Goal: Check status

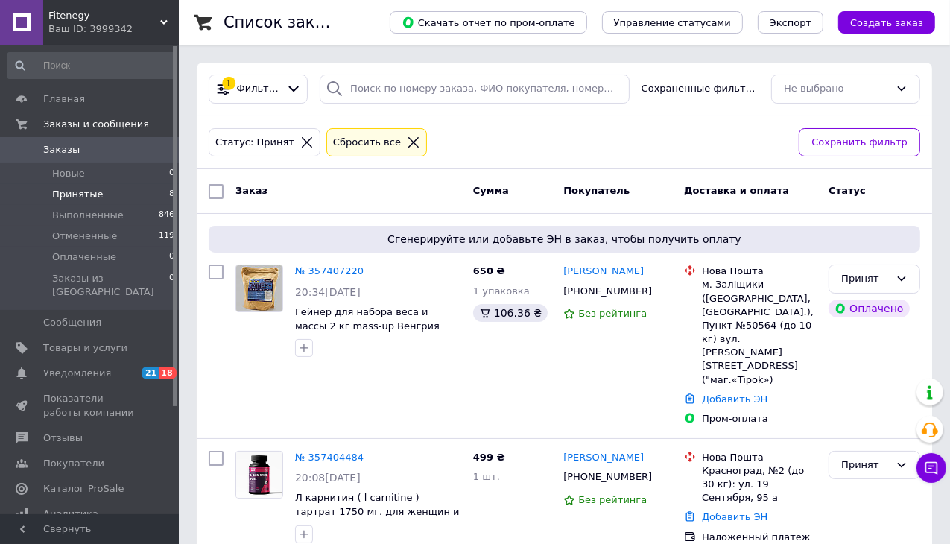
click at [346, 135] on div "Сбросить все" at bounding box center [367, 143] width 74 height 16
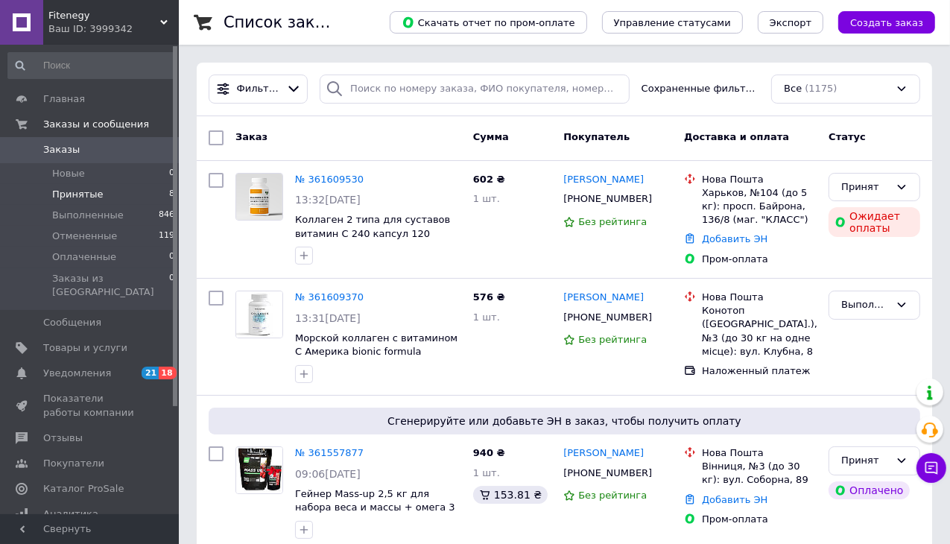
click at [71, 193] on span "Принятые" at bounding box center [77, 194] width 51 height 13
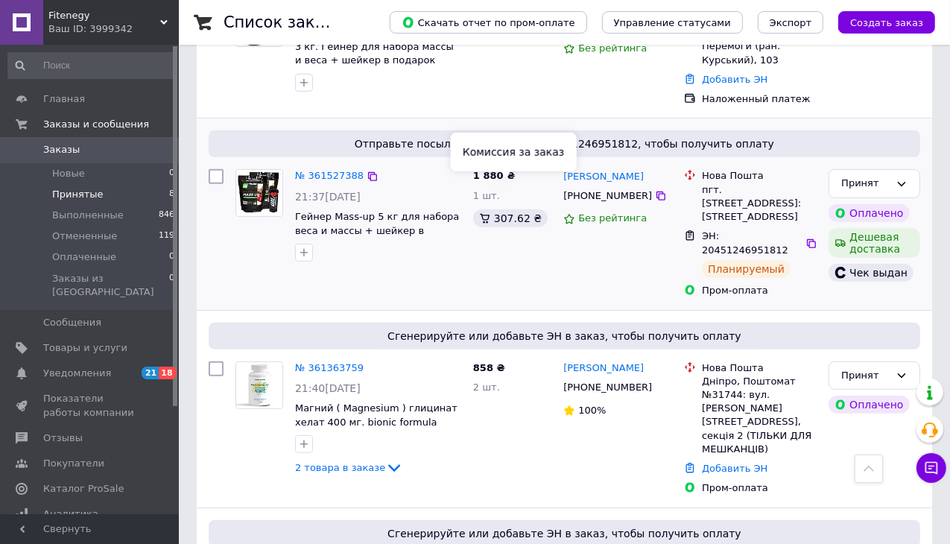
scroll to position [475, 0]
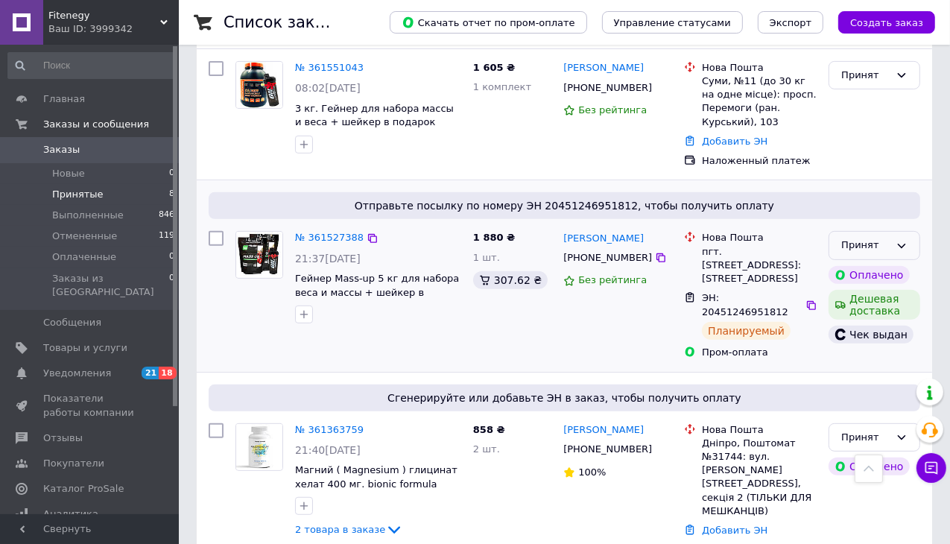
click at [898, 240] on icon at bounding box center [902, 246] width 12 height 12
click at [877, 263] on li "Выполнен" at bounding box center [874, 277] width 90 height 28
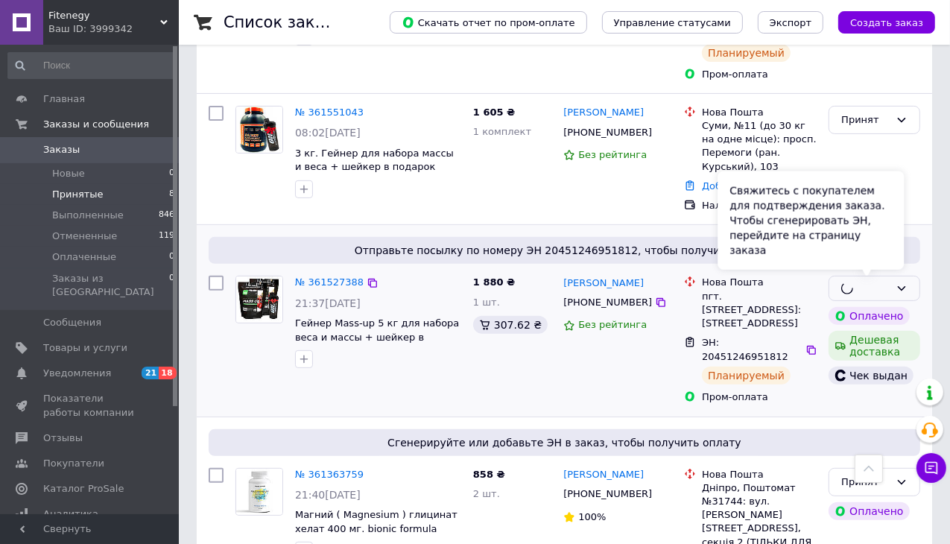
scroll to position [251, 0]
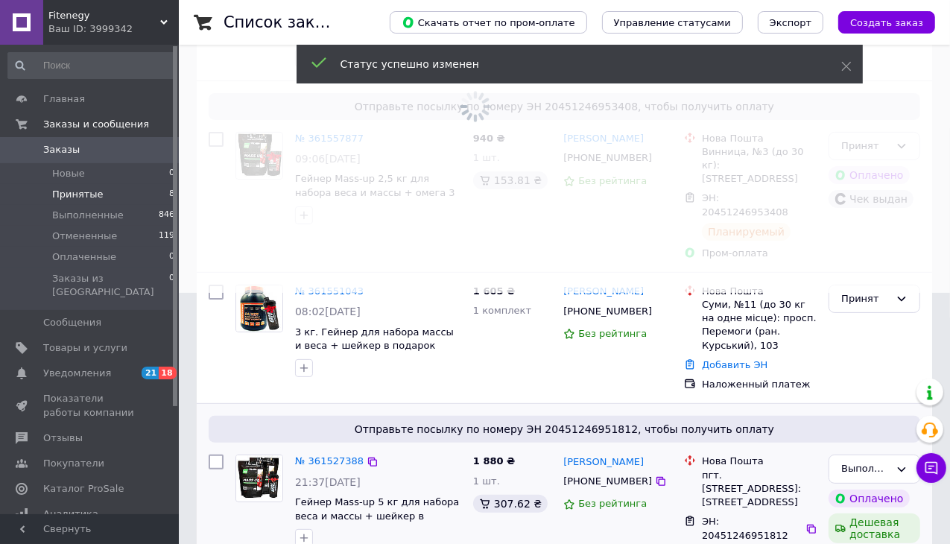
click at [899, 145] on span at bounding box center [475, 21] width 950 height 544
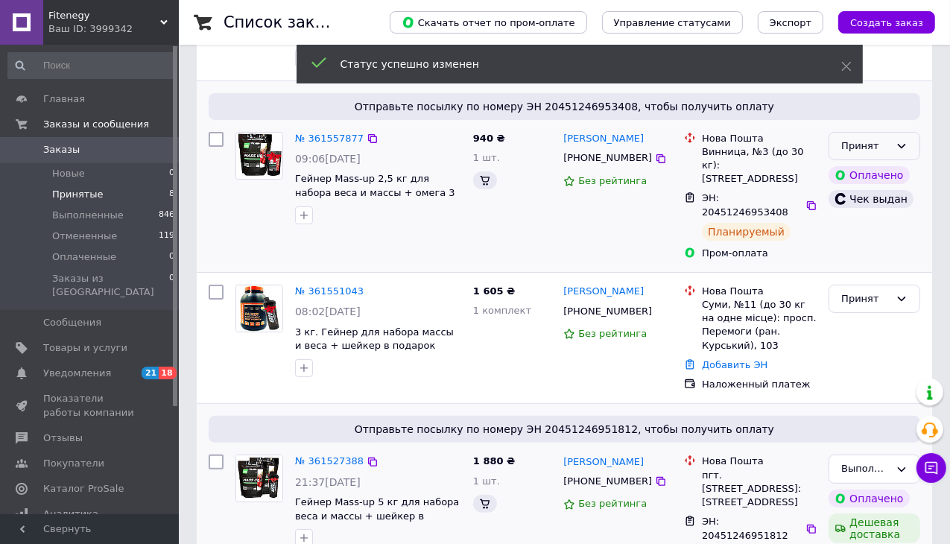
click at [908, 149] on div "Принят" at bounding box center [875, 146] width 92 height 29
click at [877, 171] on li "Выполнен" at bounding box center [874, 177] width 90 height 28
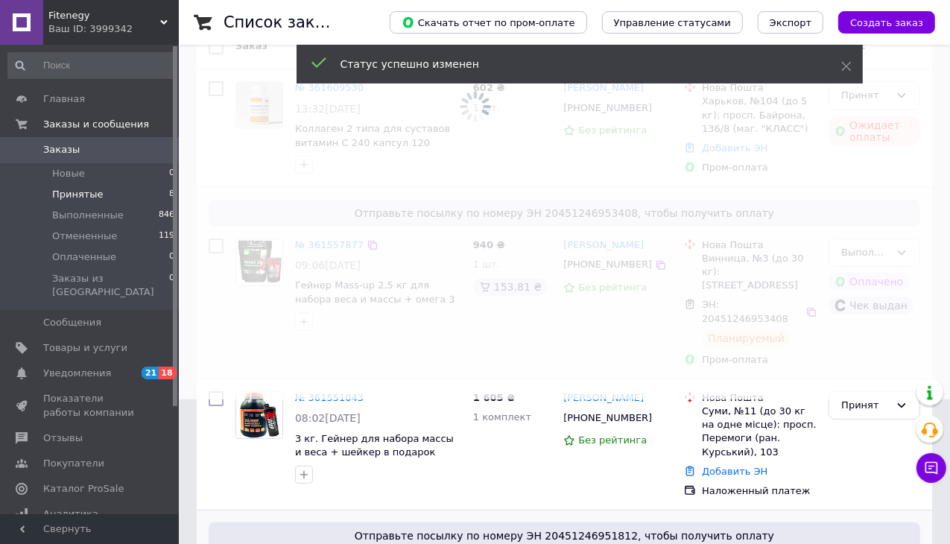
scroll to position [0, 0]
